Goal: Register for event/course

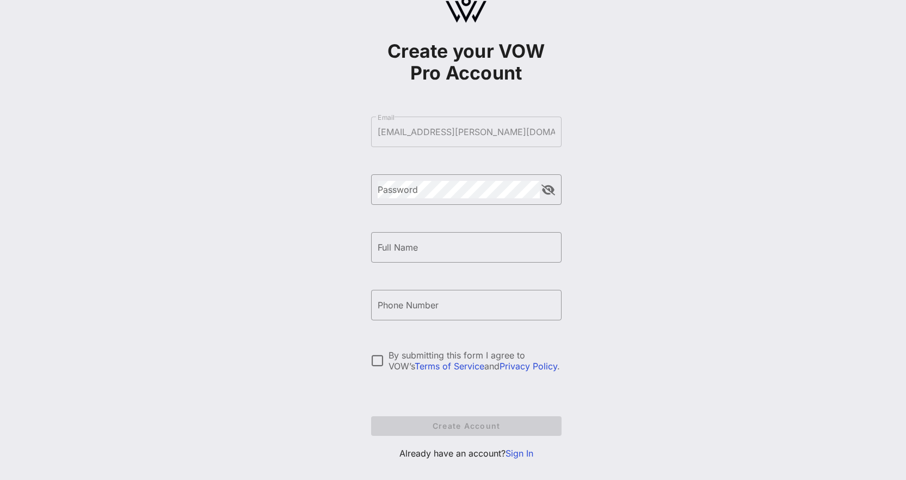
scroll to position [48, 0]
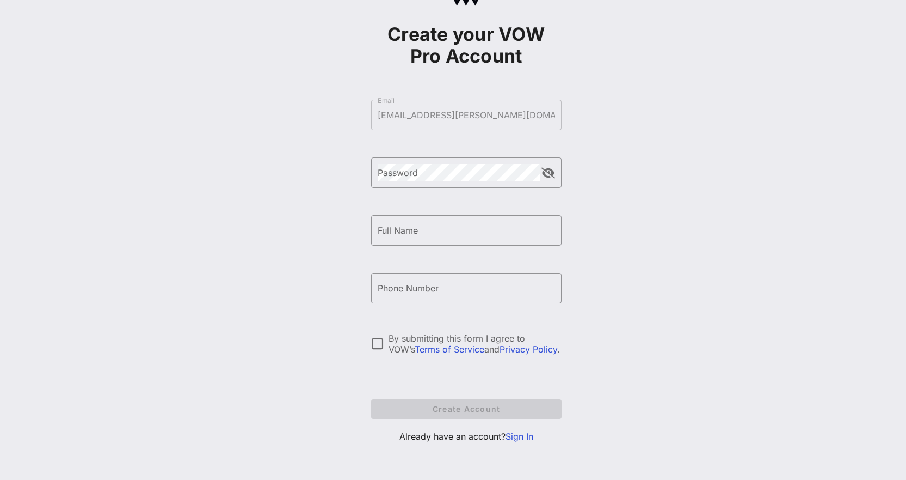
click at [528, 433] on link "Sign In" at bounding box center [520, 436] width 28 height 11
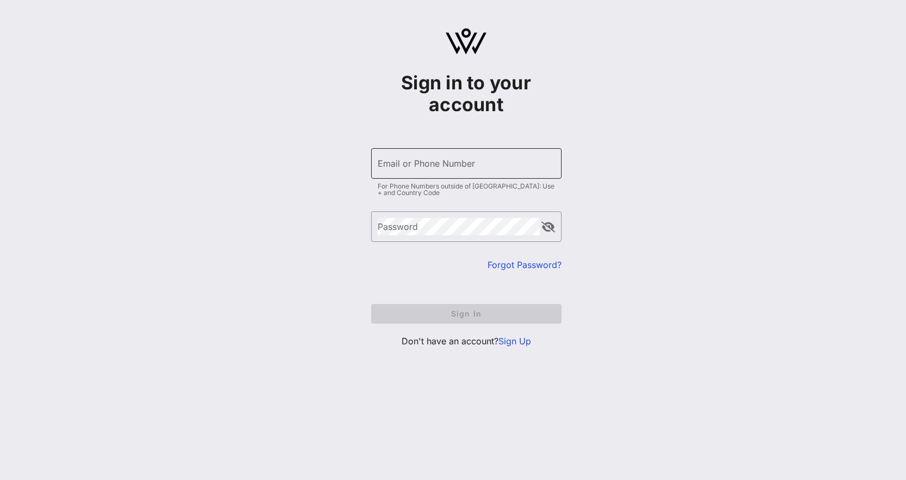
click at [469, 171] on input "Email or Phone Number" at bounding box center [466, 163] width 177 height 17
type input "[EMAIL_ADDRESS][PERSON_NAME][DOMAIN_NAME]"
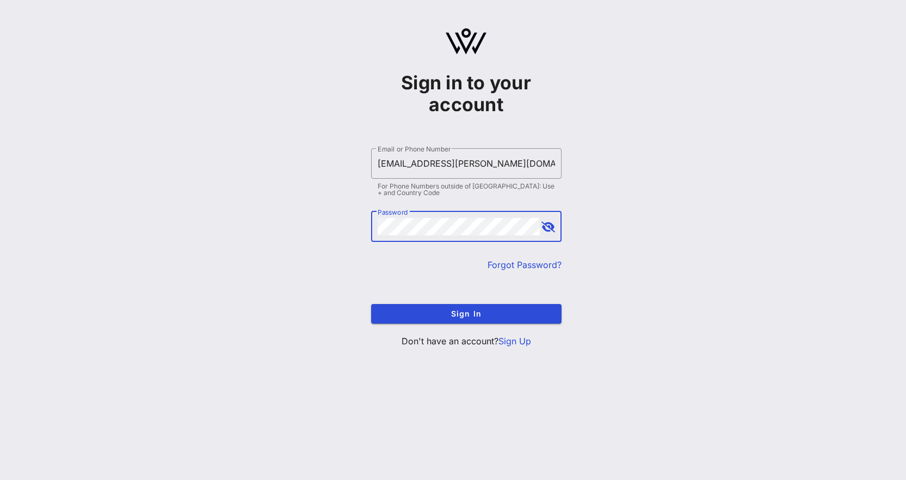
click at [371, 304] on button "Sign In" at bounding box center [466, 314] width 191 height 20
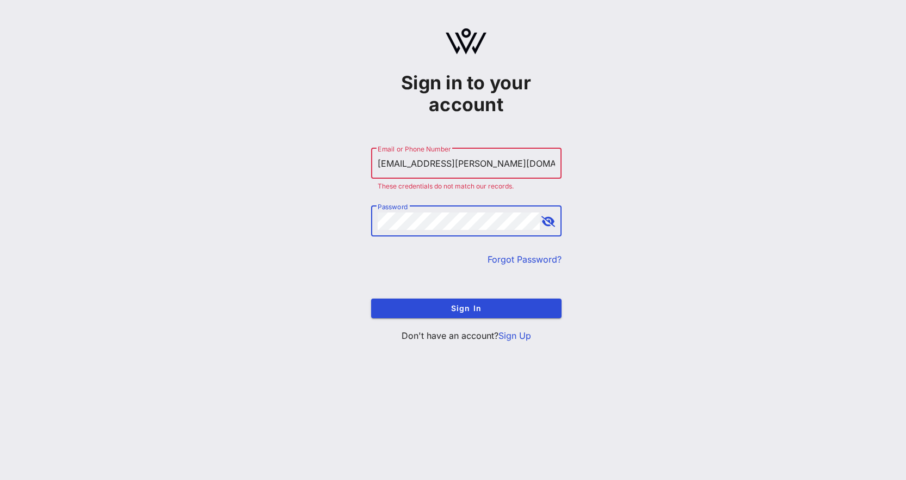
click at [230, 220] on div "Sign in to your account ​ Email or Phone Number [EMAIL_ADDRESS][PERSON_NAME][DO…" at bounding box center [466, 189] width 880 height 379
click at [371, 298] on button "Sign In" at bounding box center [466, 308] width 191 height 20
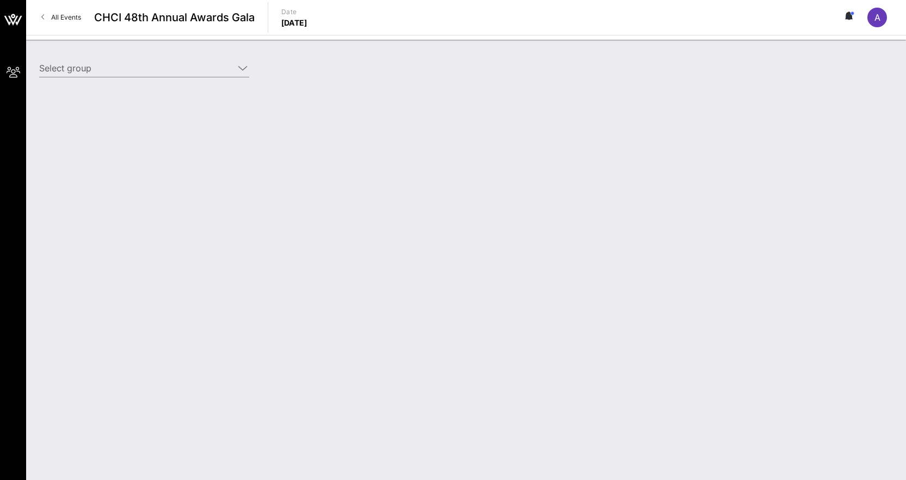
type input "[PERSON_NAME] Family Programs ([PERSON_NAME] Family Programs) [[PERSON_NAME], […"
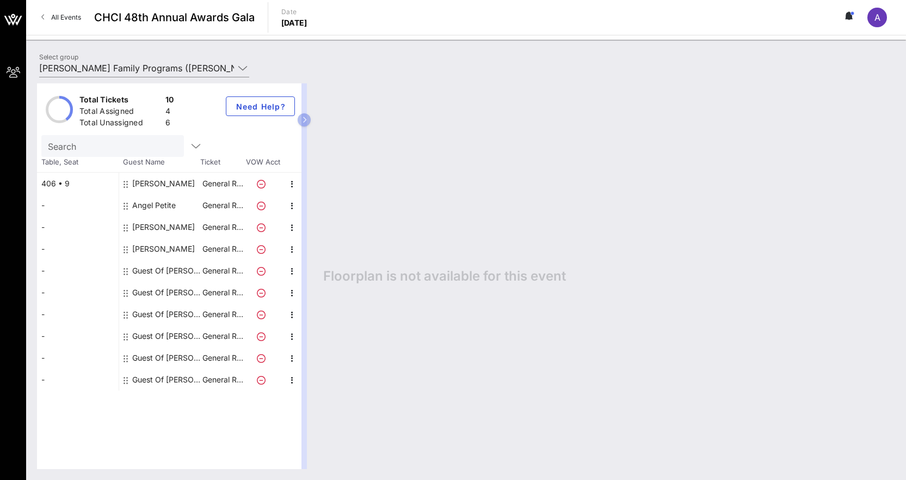
click at [181, 265] on div "Guest Of [PERSON_NAME] Family Programs" at bounding box center [166, 271] width 69 height 22
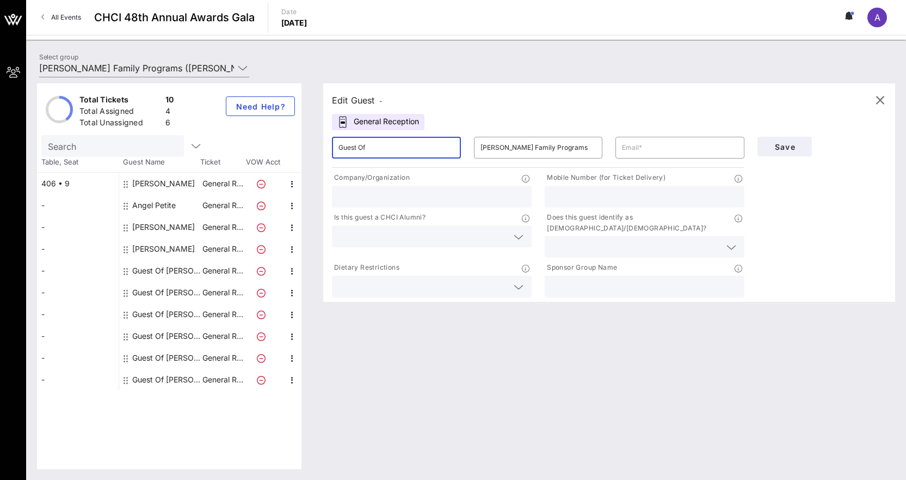
drag, startPoint x: 400, startPoint y: 149, endPoint x: 276, endPoint y: 146, distance: 124.2
click at [277, 147] on div "Total Tickets 10 Total Assigned 4 Total Unassigned 6 Need Help? Search Table, S…" at bounding box center [466, 275] width 859 height 385
paste input "Belem"
drag, startPoint x: 559, startPoint y: 148, endPoint x: 412, endPoint y: 139, distance: 147.3
click at [412, 139] on div "​ Belem ​ [PERSON_NAME] Family Programs ​" at bounding box center [539, 147] width 426 height 35
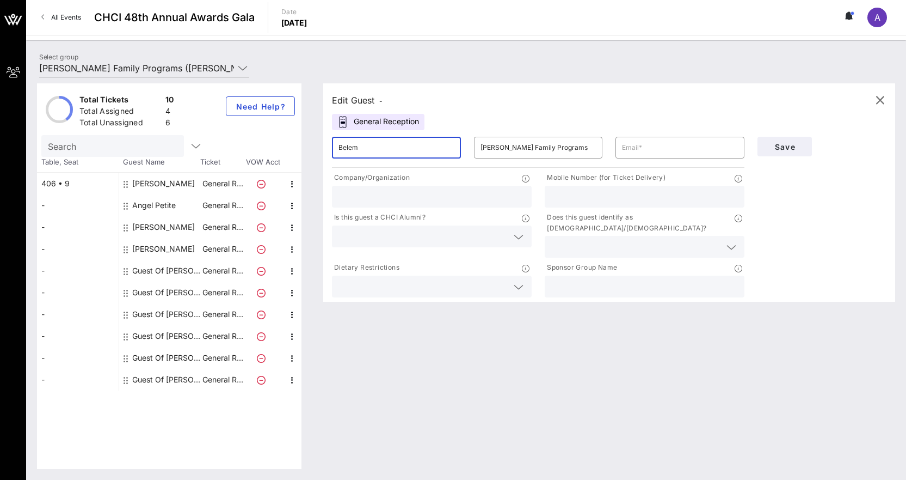
paste input "Lamas"
click at [427, 150] on input "BelemLamas" at bounding box center [397, 147] width 116 height 17
type input "BelemLamas"
drag, startPoint x: 562, startPoint y: 153, endPoint x: 332, endPoint y: 133, distance: 230.6
click at [332, 133] on div "​ BelemLamas ​ [PERSON_NAME] Family Programs ​" at bounding box center [539, 147] width 426 height 35
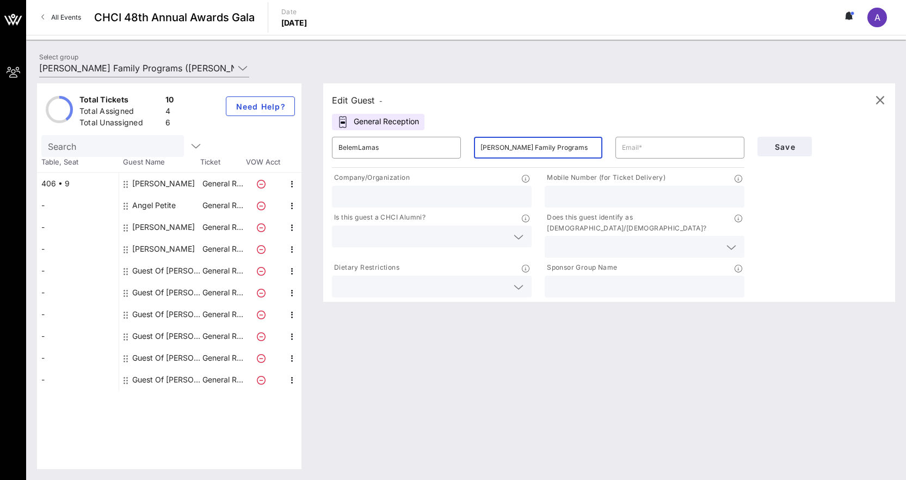
paste input "Lama"
type input "Lamas"
drag, startPoint x: 364, startPoint y: 144, endPoint x: 371, endPoint y: 146, distance: 7.4
click at [365, 144] on input "BelemLamas" at bounding box center [397, 147] width 116 height 17
drag, startPoint x: 389, startPoint y: 148, endPoint x: 378, endPoint y: 148, distance: 11.4
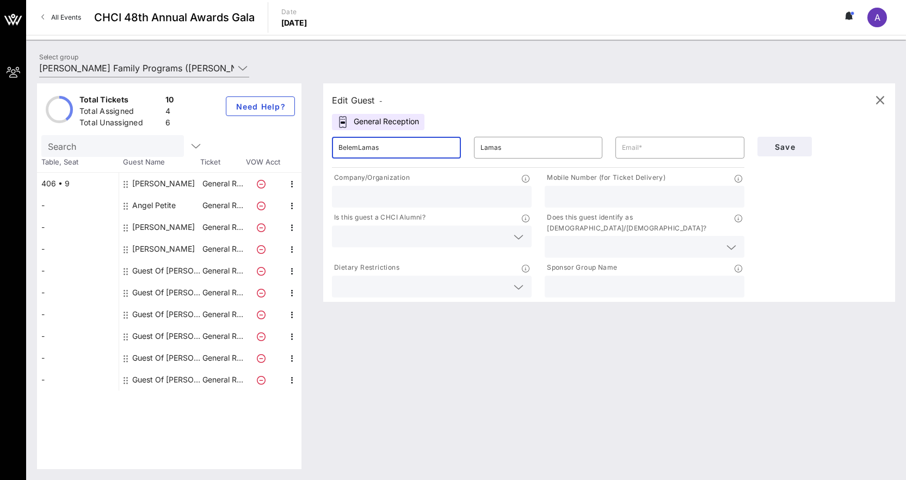
click at [378, 148] on input "BelemLamas" at bounding box center [397, 147] width 116 height 17
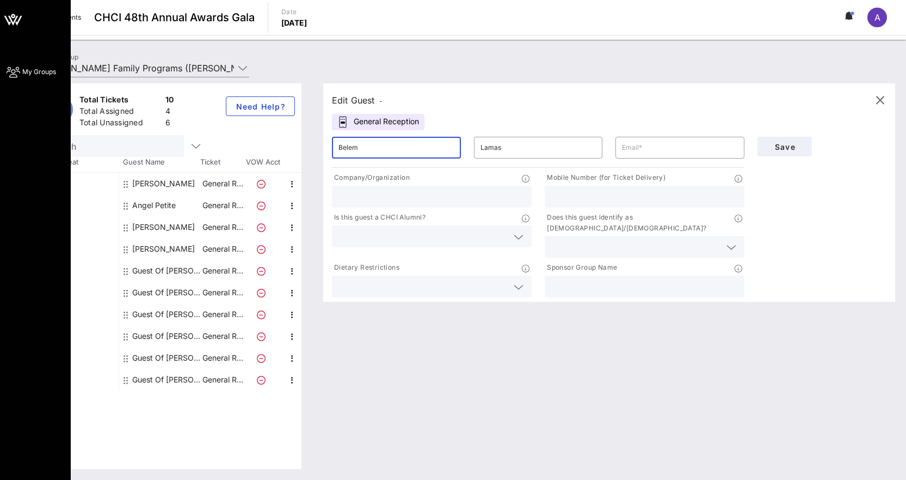
type input "Belem"
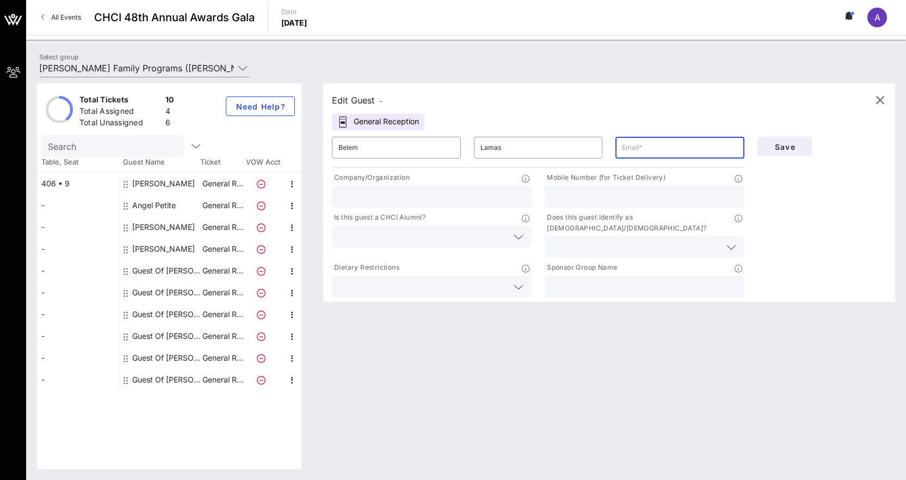
click at [698, 150] on input "text" at bounding box center [680, 147] width 116 height 17
paste input "[EMAIL_ADDRESS][DOMAIN_NAME]"
type input "[EMAIL_ADDRESS][DOMAIN_NAME]"
click at [798, 148] on span "Save" at bounding box center [785, 146] width 37 height 9
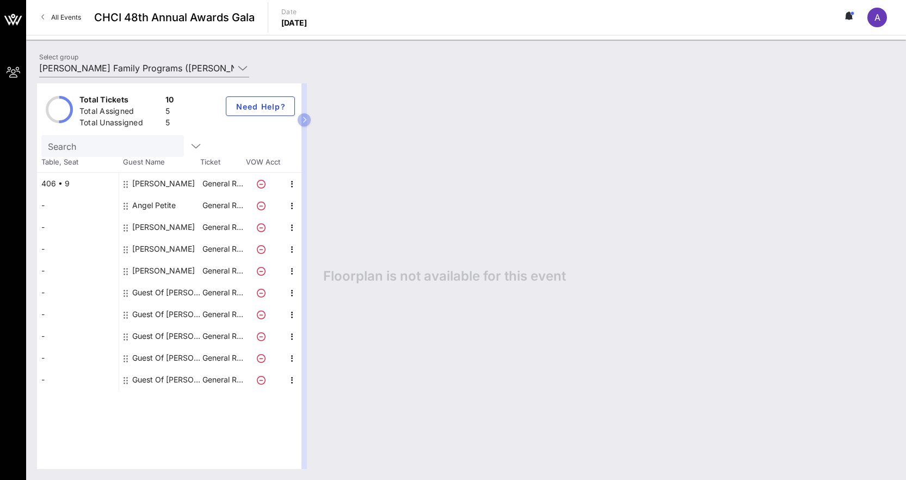
click at [161, 293] on div "Guest Of [PERSON_NAME] Family Programs" at bounding box center [166, 292] width 69 height 22
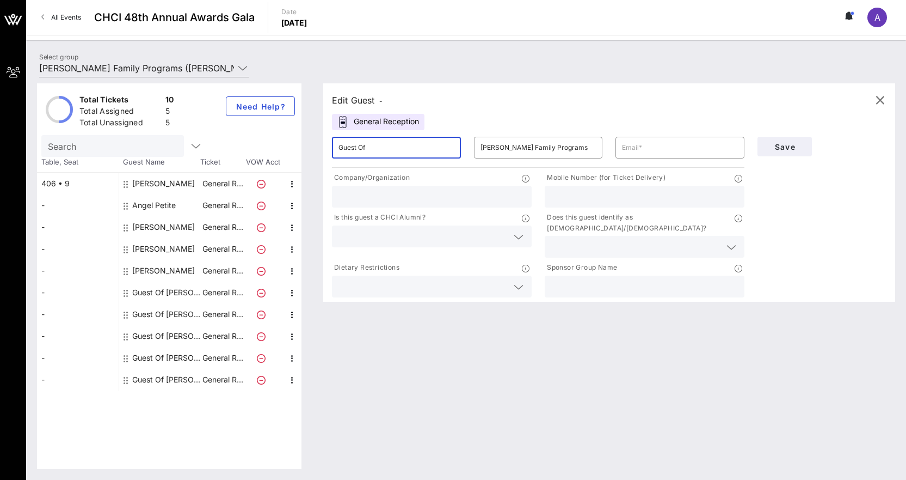
click at [416, 150] on input "Guest Of" at bounding box center [397, 147] width 116 height 17
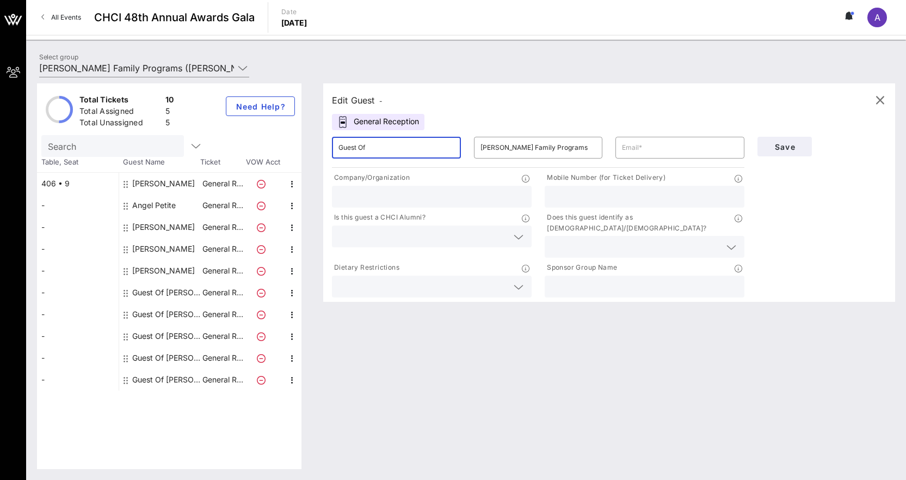
paste input "[PERSON_NAME]"
type input "[PERSON_NAME]"
click at [514, 143] on input "[PERSON_NAME] Family Programs" at bounding box center [539, 147] width 116 height 17
click at [516, 143] on input "[PERSON_NAME] Family Programs" at bounding box center [539, 147] width 116 height 17
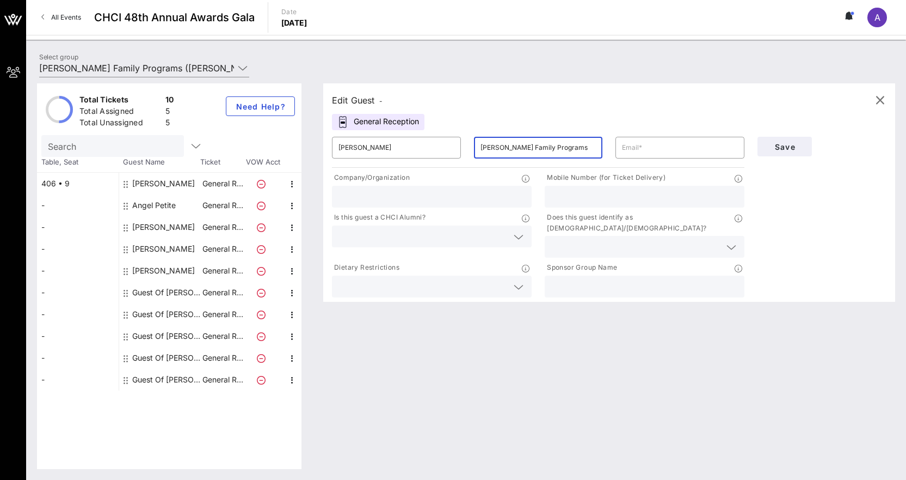
click at [516, 143] on input "[PERSON_NAME] Family Programs" at bounding box center [539, 147] width 116 height 17
paste input "[PERSON_NAME]"
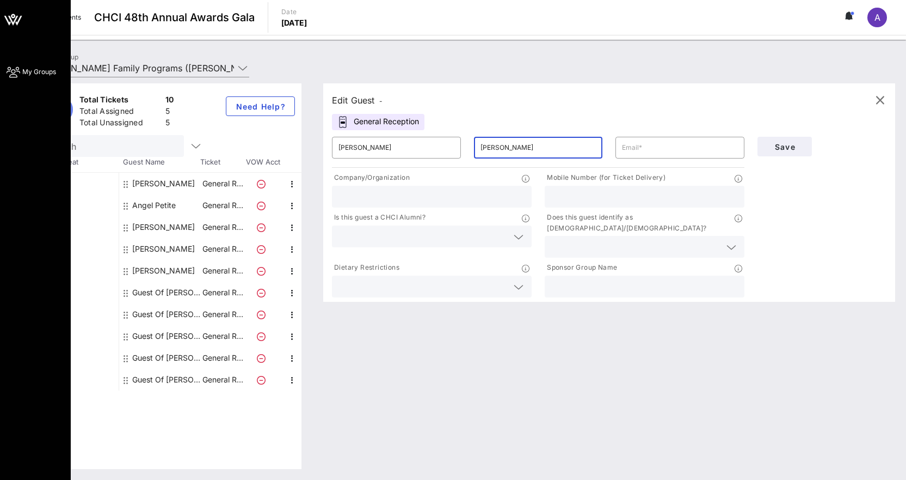
type input "[PERSON_NAME]"
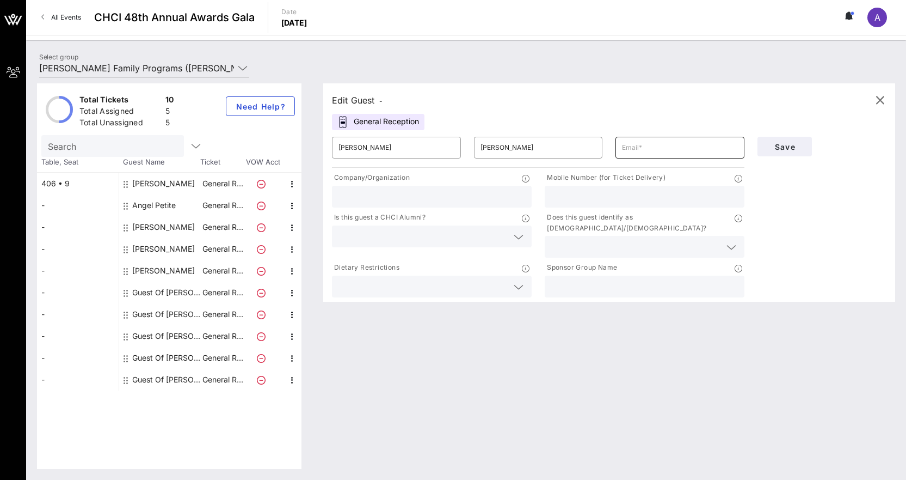
click at [696, 144] on input "text" at bounding box center [680, 147] width 116 height 17
paste input "[PERSON_NAME][EMAIL_ADDRESS][DOMAIN_NAME]"
type input "[PERSON_NAME][EMAIL_ADDRESS][DOMAIN_NAME]"
click at [775, 147] on span "Save" at bounding box center [785, 146] width 37 height 9
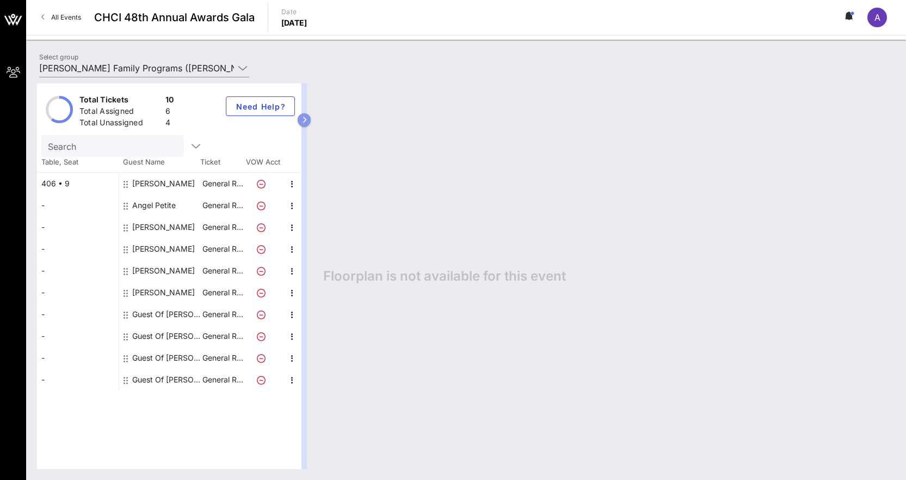
click at [304, 123] on button "button" at bounding box center [304, 119] width 13 height 13
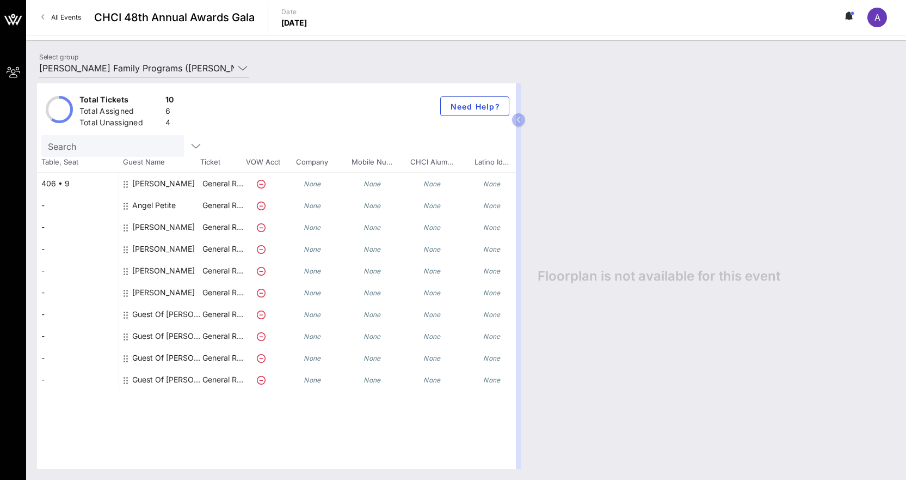
click at [164, 323] on div "Guest Of [PERSON_NAME] Family Programs" at bounding box center [166, 314] width 69 height 22
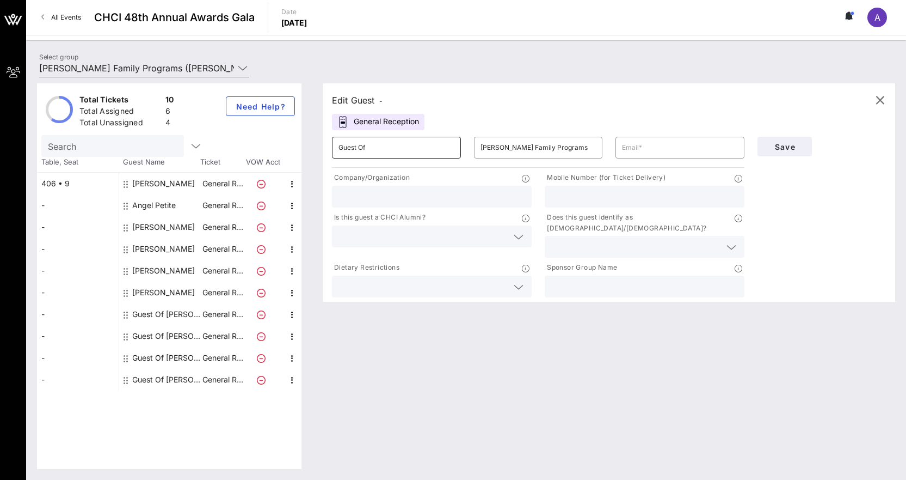
click at [403, 152] on input "Guest Of" at bounding box center [397, 147] width 116 height 17
click at [884, 100] on icon "button" at bounding box center [880, 100] width 13 height 13
